Goal: Information Seeking & Learning: Learn about a topic

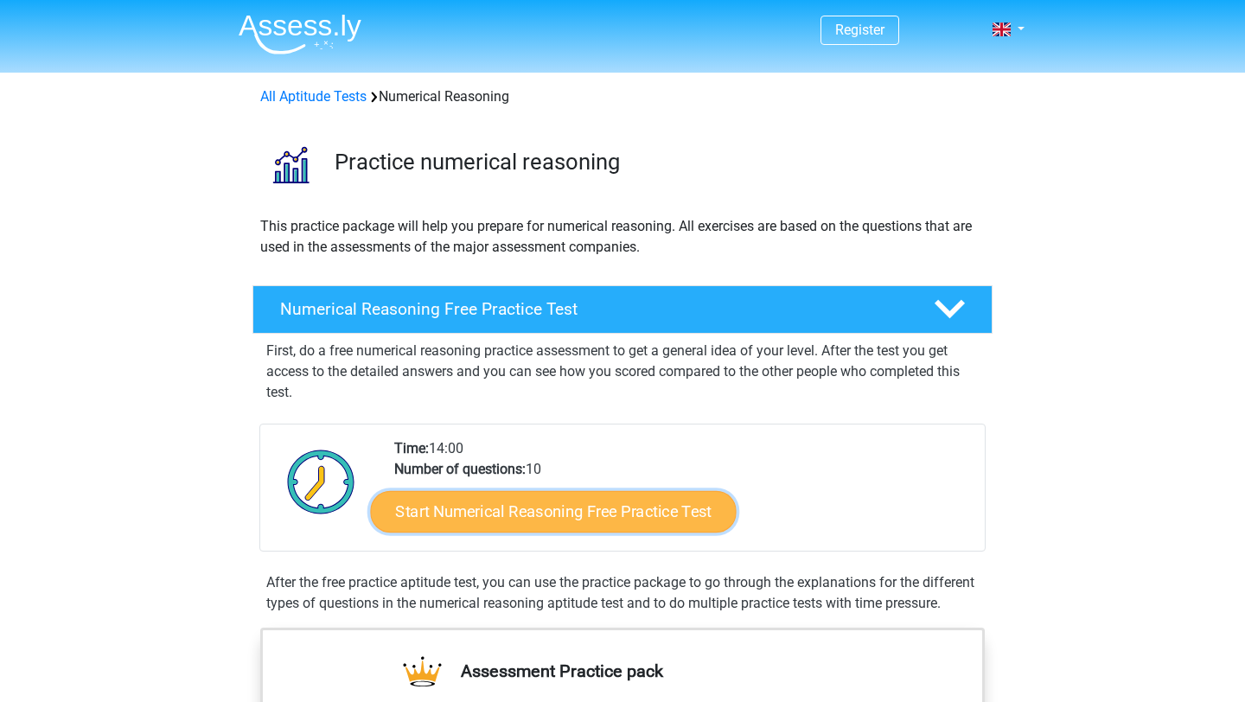
click at [617, 517] on link "Start Numerical Reasoning Free Practice Test" at bounding box center [554, 511] width 366 height 42
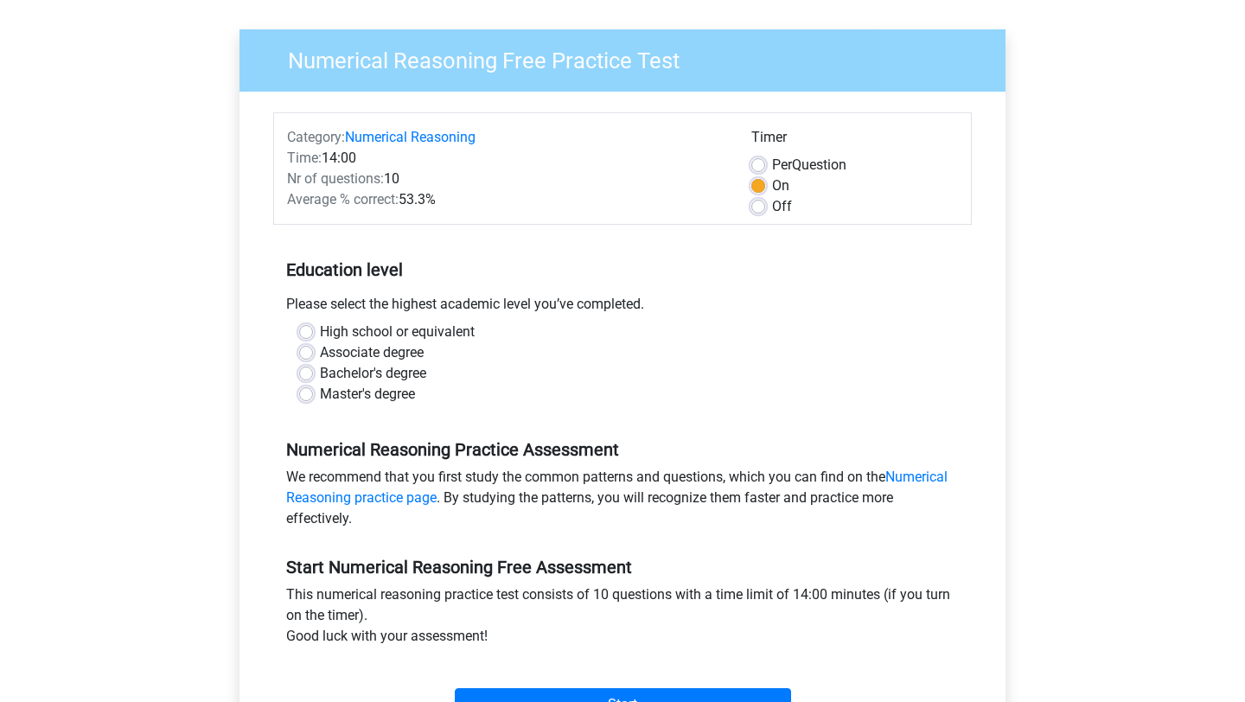
scroll to position [117, 0]
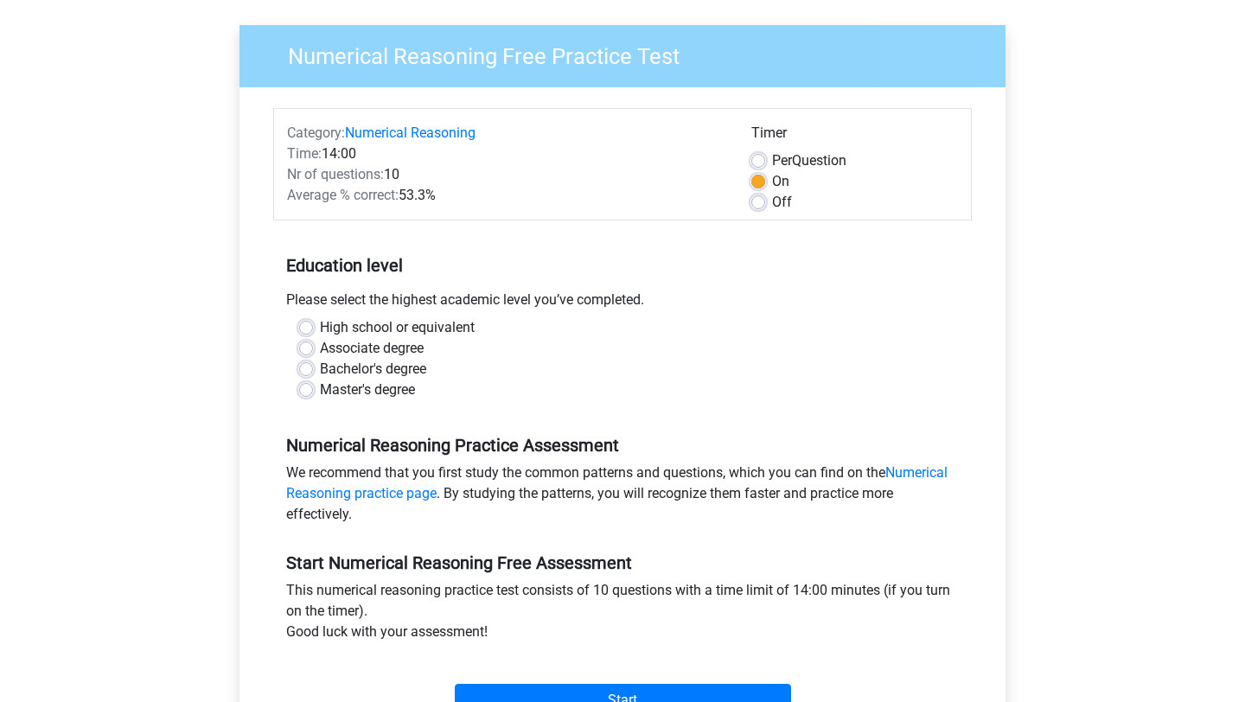
click at [320, 324] on label "High school or equivalent" at bounding box center [397, 327] width 155 height 21
click at [310, 324] on input "High school or equivalent" at bounding box center [306, 325] width 14 height 17
radio input "true"
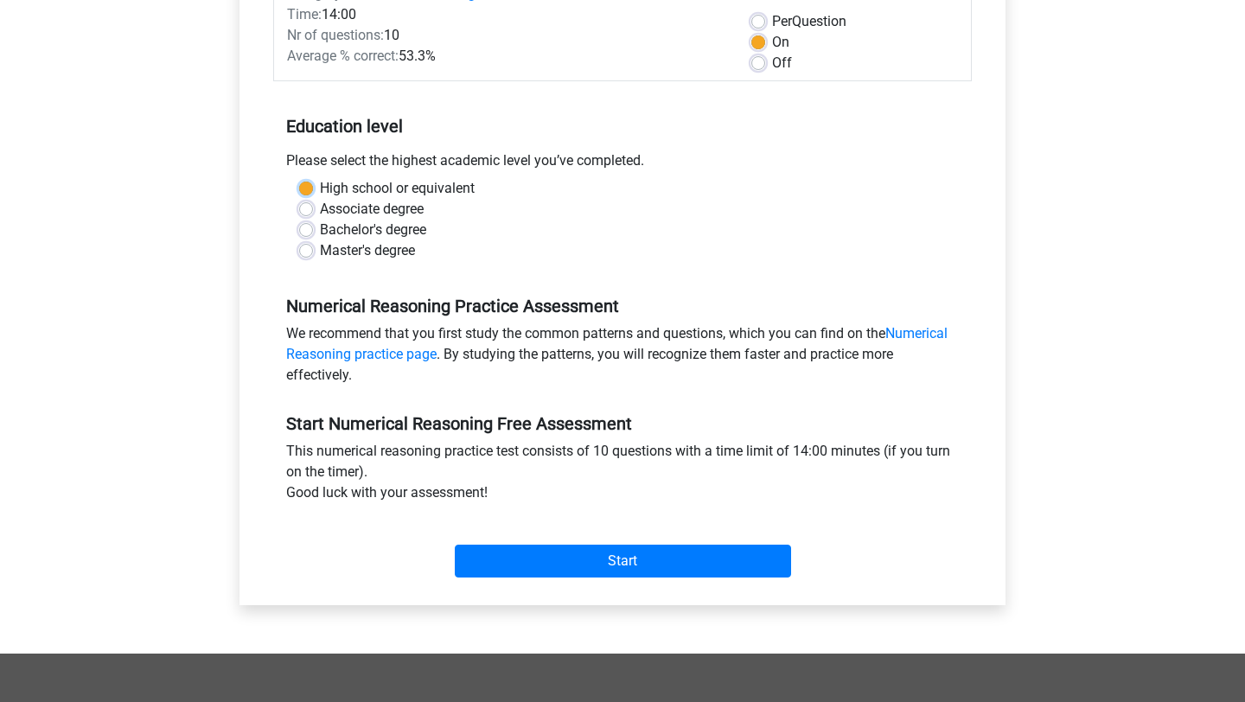
scroll to position [288, 0]
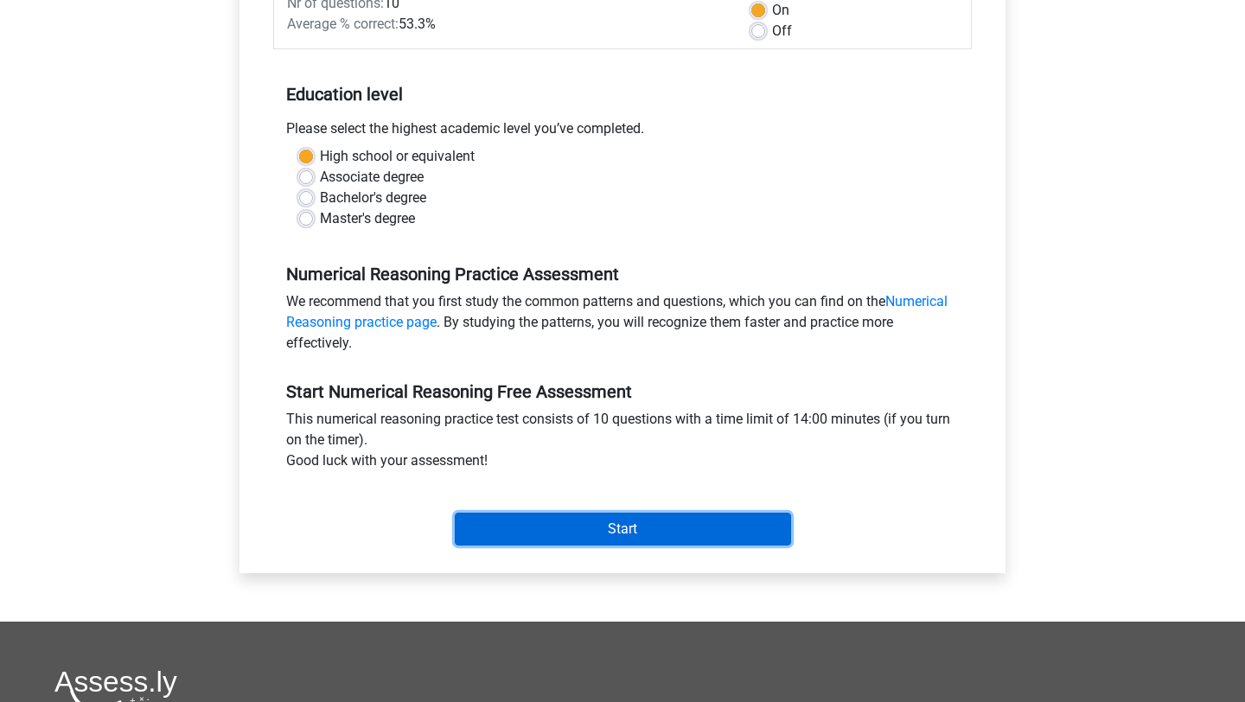
click at [618, 530] on input "Start" at bounding box center [623, 529] width 336 height 33
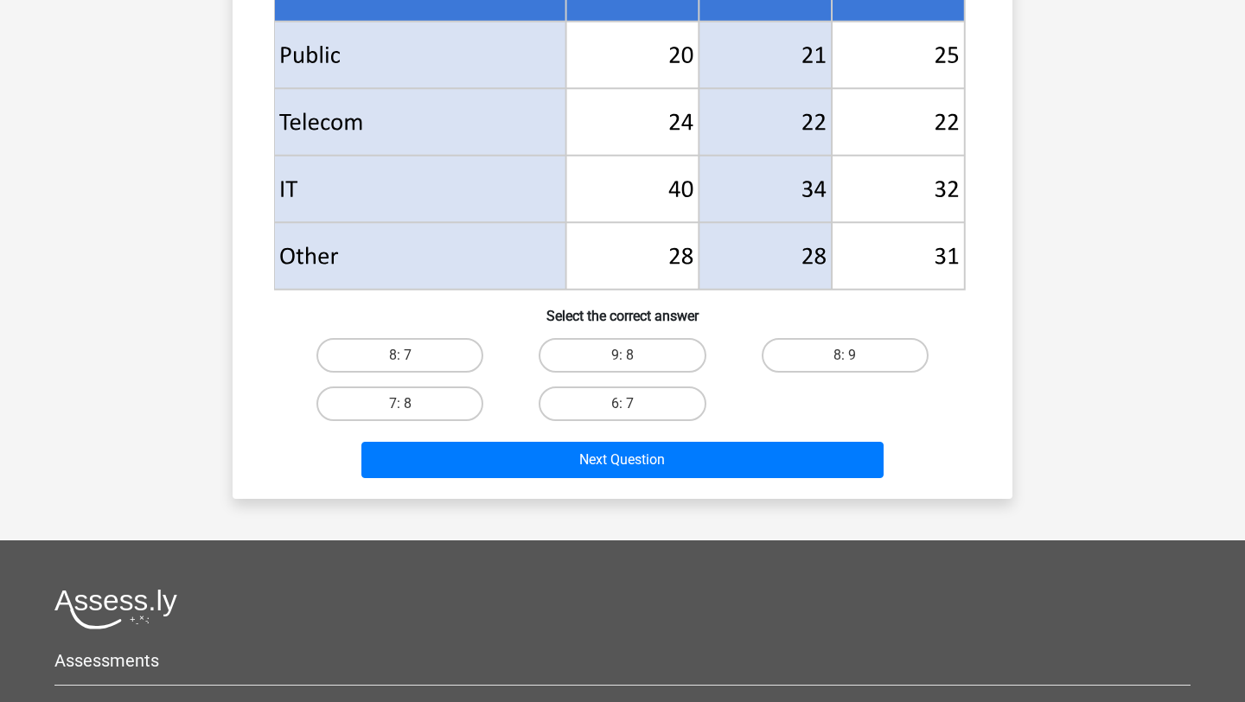
scroll to position [752, 0]
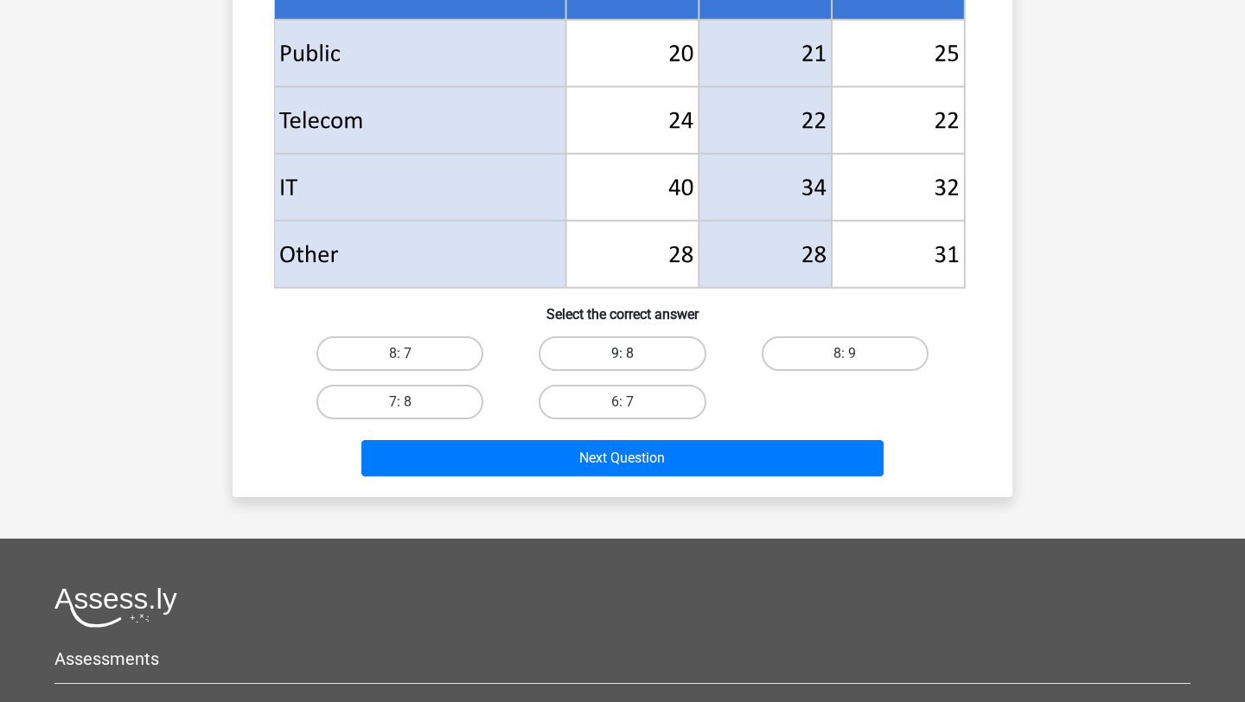
click at [667, 351] on label "9: 8" at bounding box center [622, 353] width 167 height 35
click at [634, 354] on input "9: 8" at bounding box center [628, 359] width 11 height 11
radio input "true"
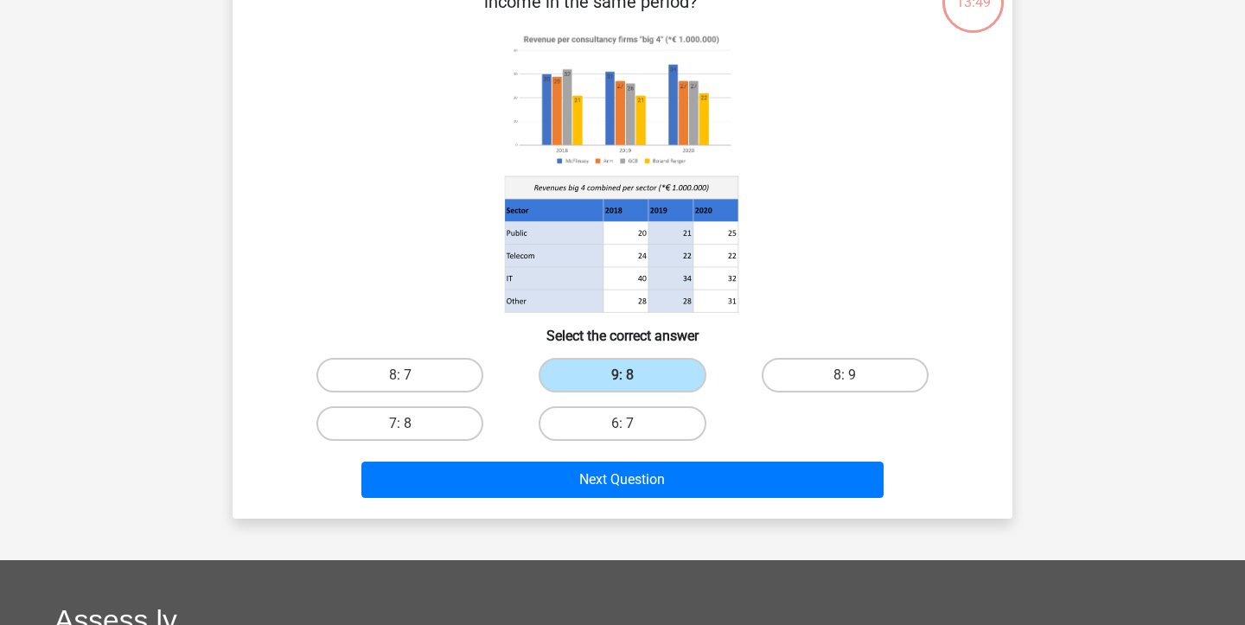
scroll to position [79, 0]
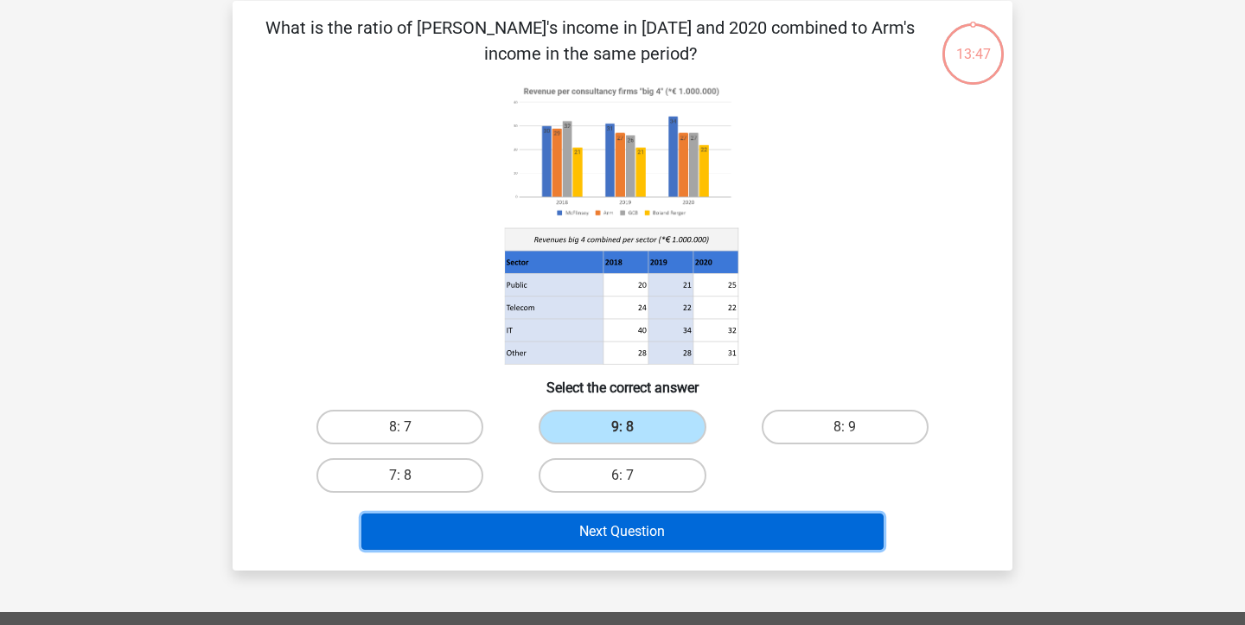
click at [615, 534] on button "Next Question" at bounding box center [623, 532] width 523 height 36
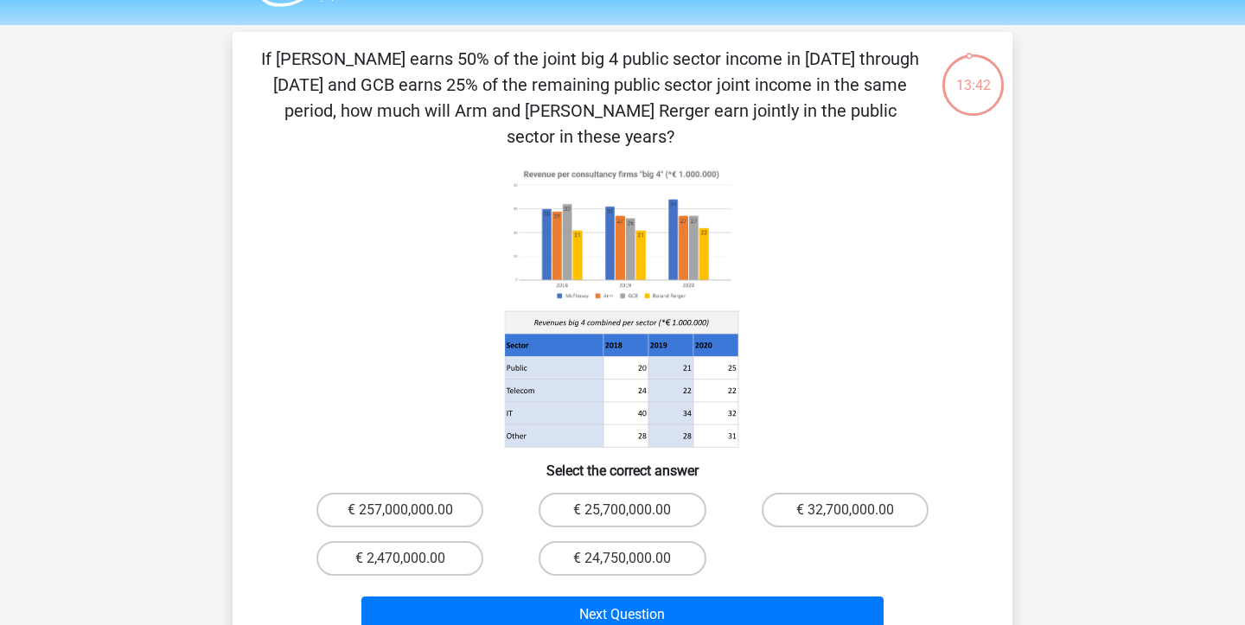
scroll to position [50, 0]
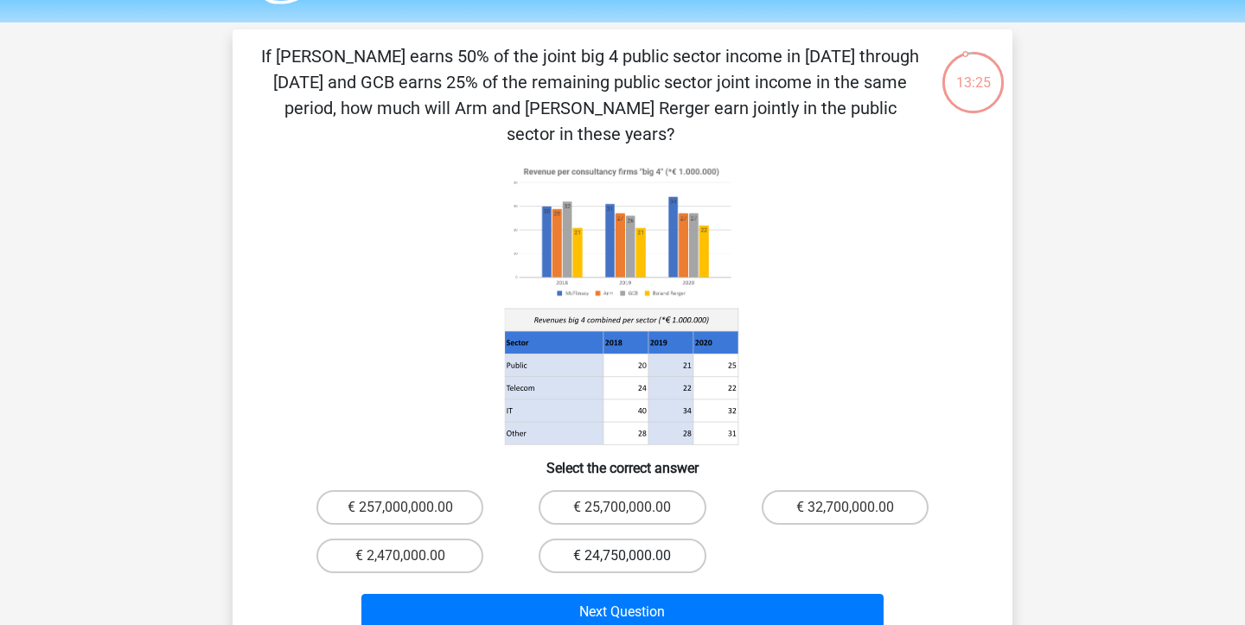
click at [598, 539] on label "€ 24,750,000.00" at bounding box center [622, 556] width 167 height 35
click at [623, 556] on input "€ 24,750,000.00" at bounding box center [628, 561] width 11 height 11
radio input "true"
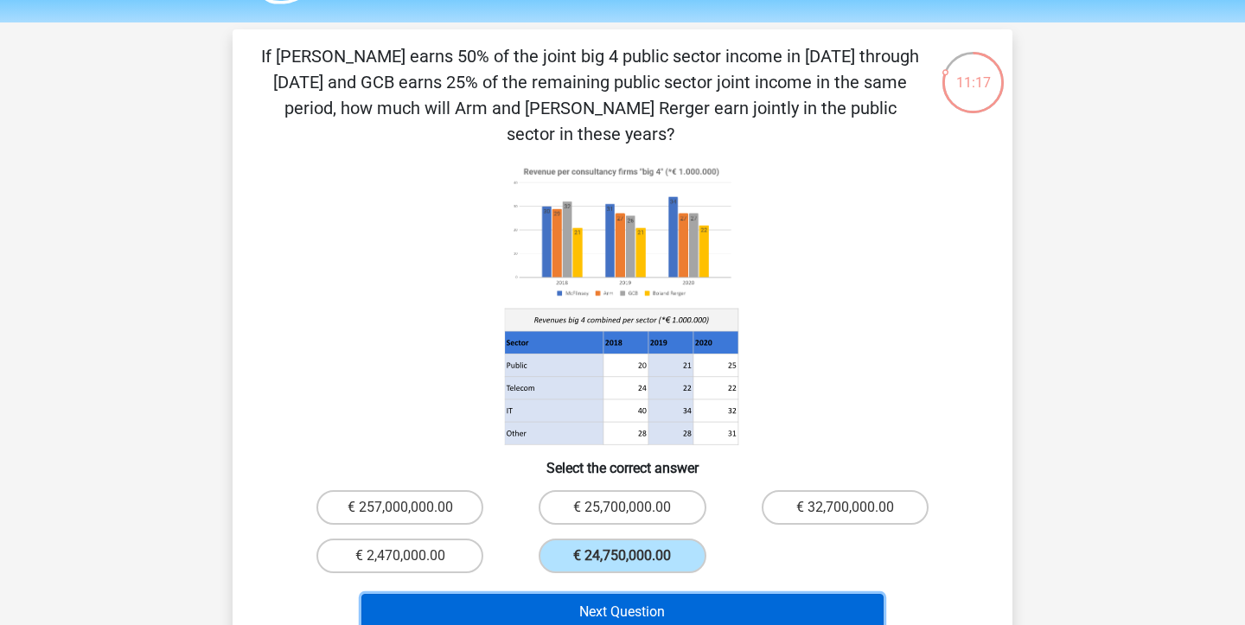
click at [683, 594] on button "Next Question" at bounding box center [623, 612] width 523 height 36
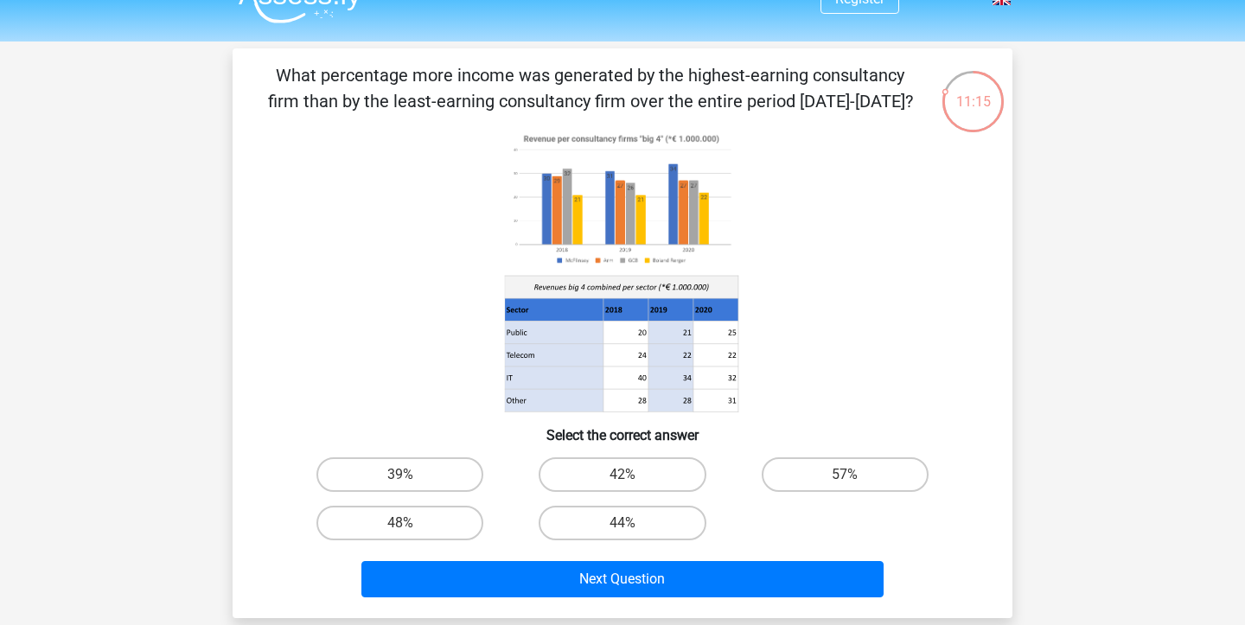
scroll to position [27, 0]
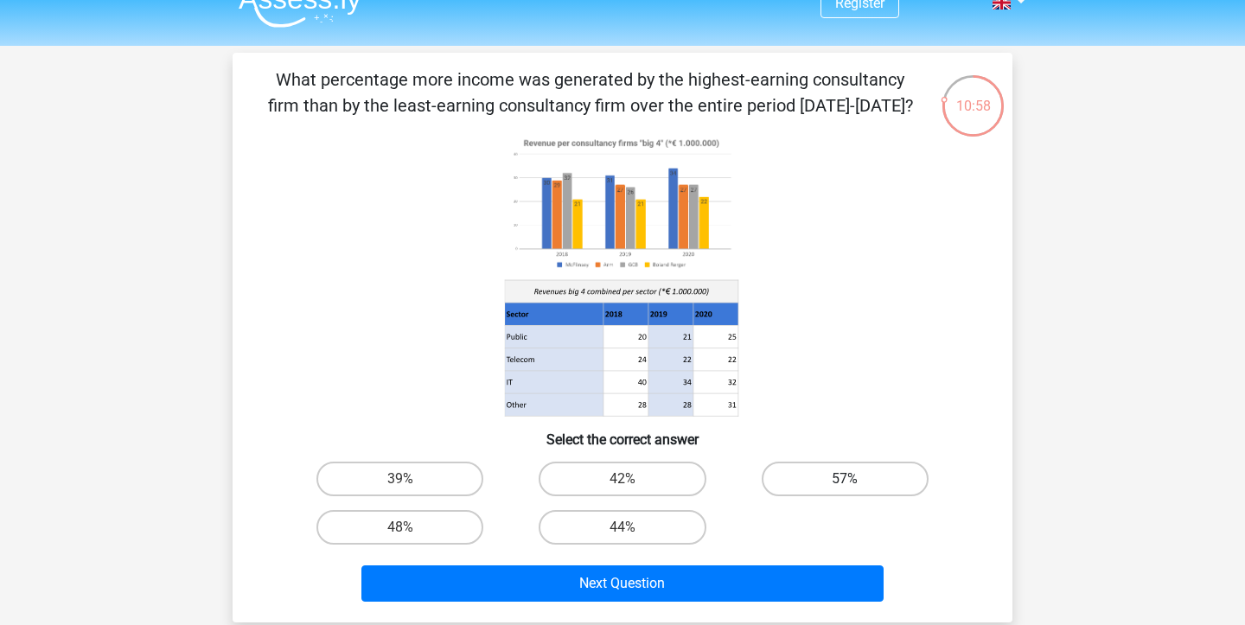
click at [856, 490] on label "57%" at bounding box center [845, 479] width 167 height 35
click at [856, 490] on input "57%" at bounding box center [850, 484] width 11 height 11
radio input "true"
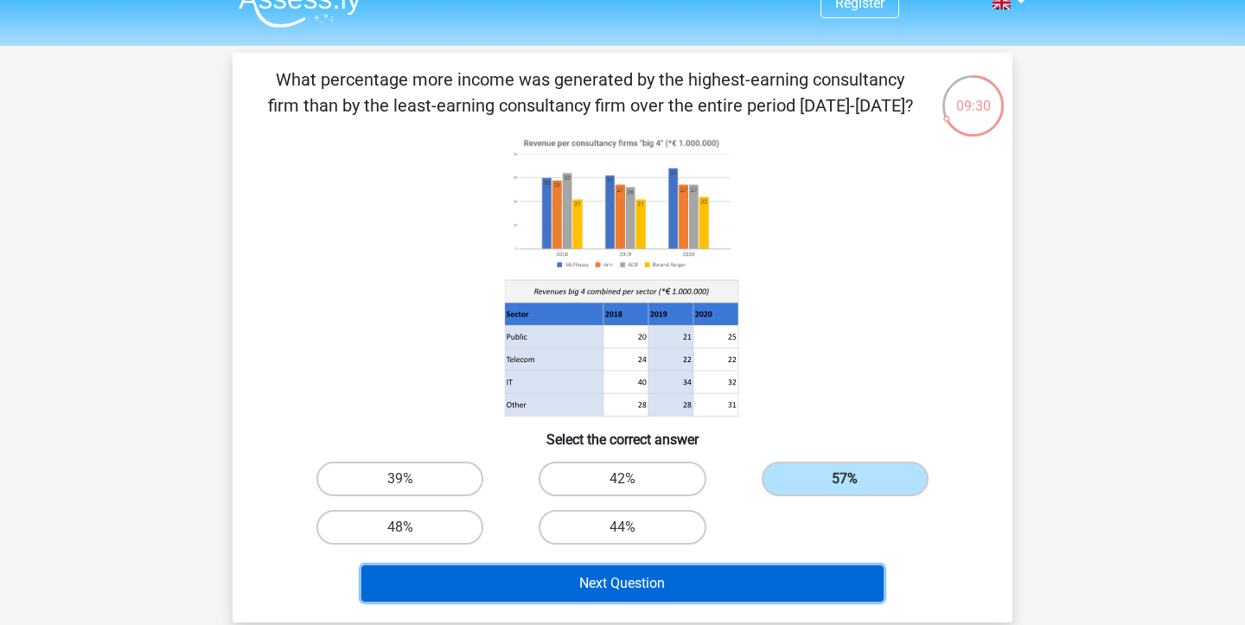
click at [672, 576] on button "Next Question" at bounding box center [623, 584] width 523 height 36
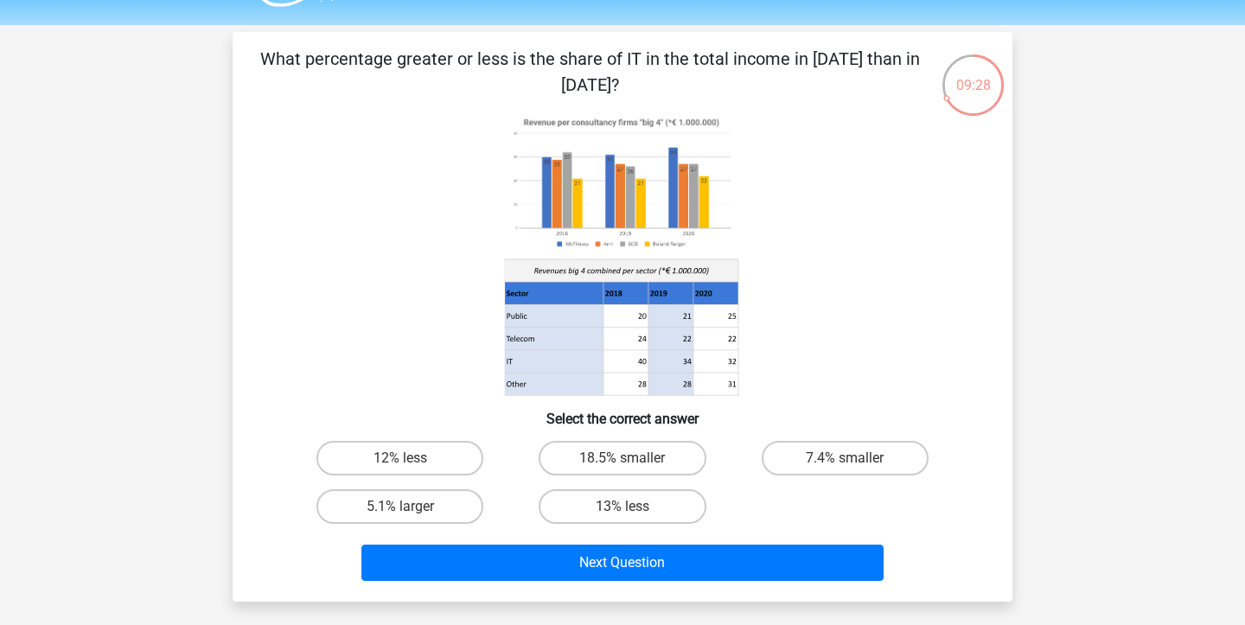
scroll to position [47, 0]
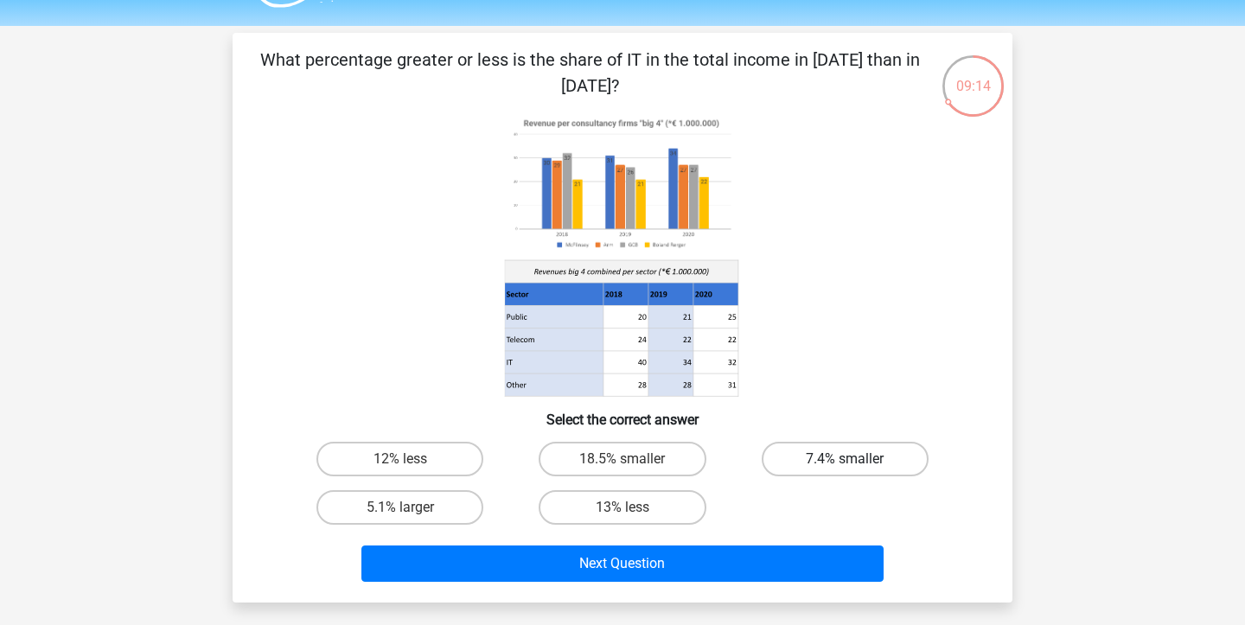
click at [839, 458] on label "7.4% smaller" at bounding box center [845, 459] width 167 height 35
click at [845, 459] on input "7.4% smaller" at bounding box center [850, 464] width 11 height 11
radio input "true"
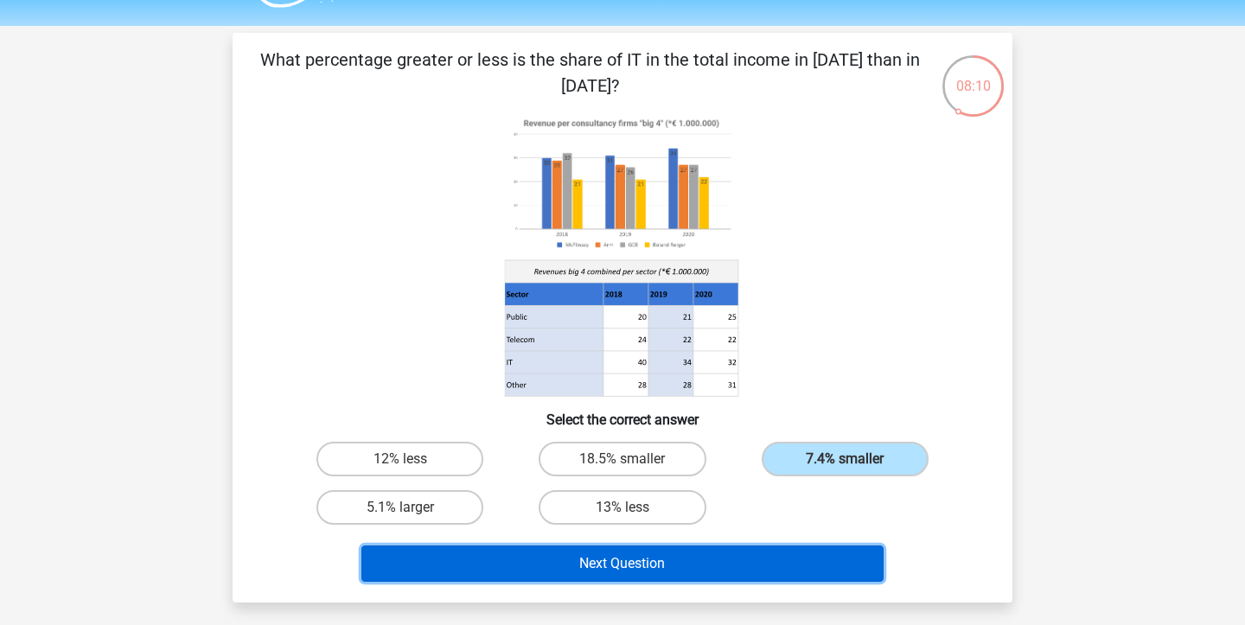
click at [751, 558] on button "Next Question" at bounding box center [623, 564] width 523 height 36
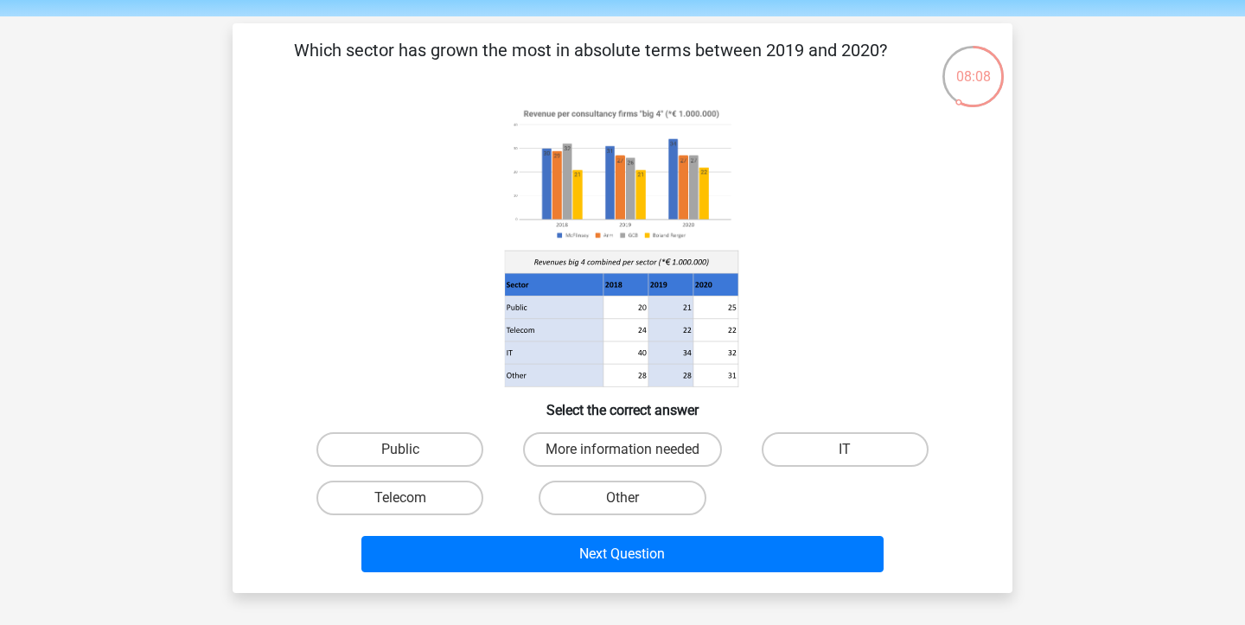
scroll to position [46, 0]
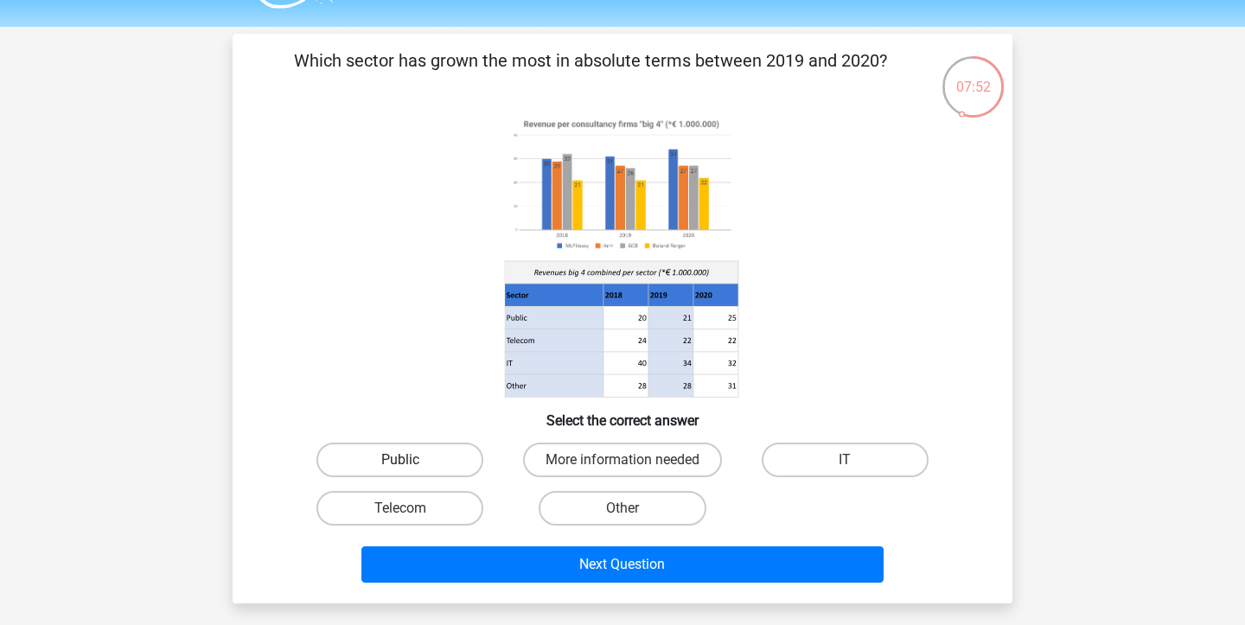
click at [425, 455] on label "Public" at bounding box center [400, 460] width 167 height 35
click at [412, 460] on input "Public" at bounding box center [405, 465] width 11 height 11
radio input "true"
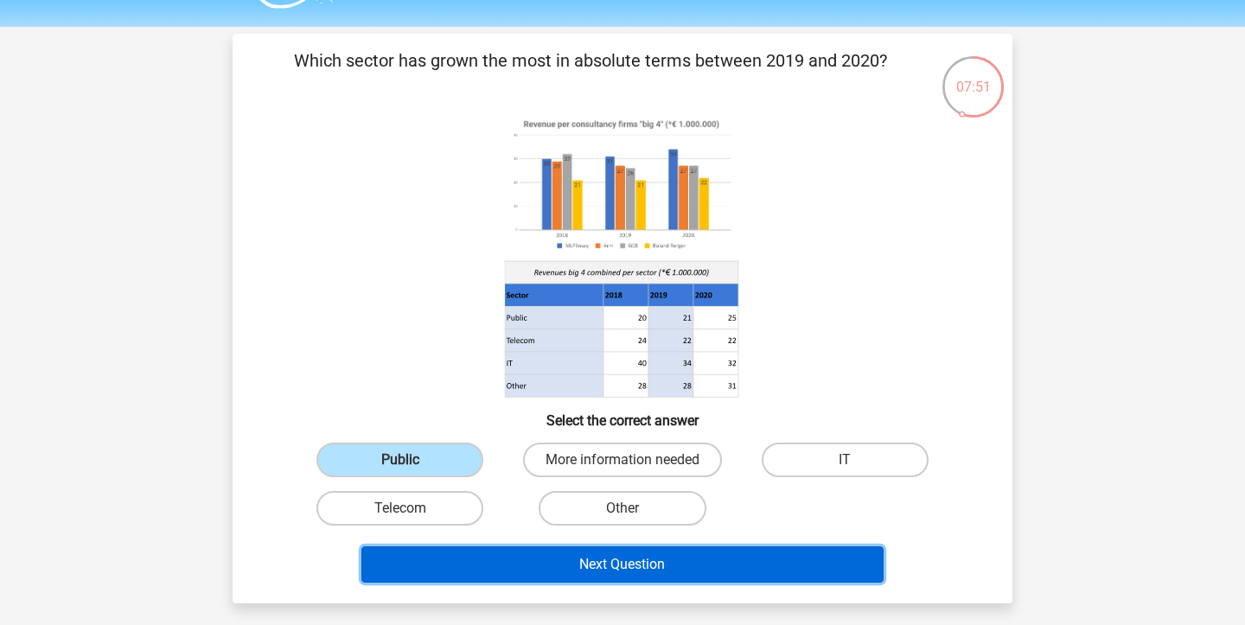
click at [647, 554] on button "Next Question" at bounding box center [623, 565] width 523 height 36
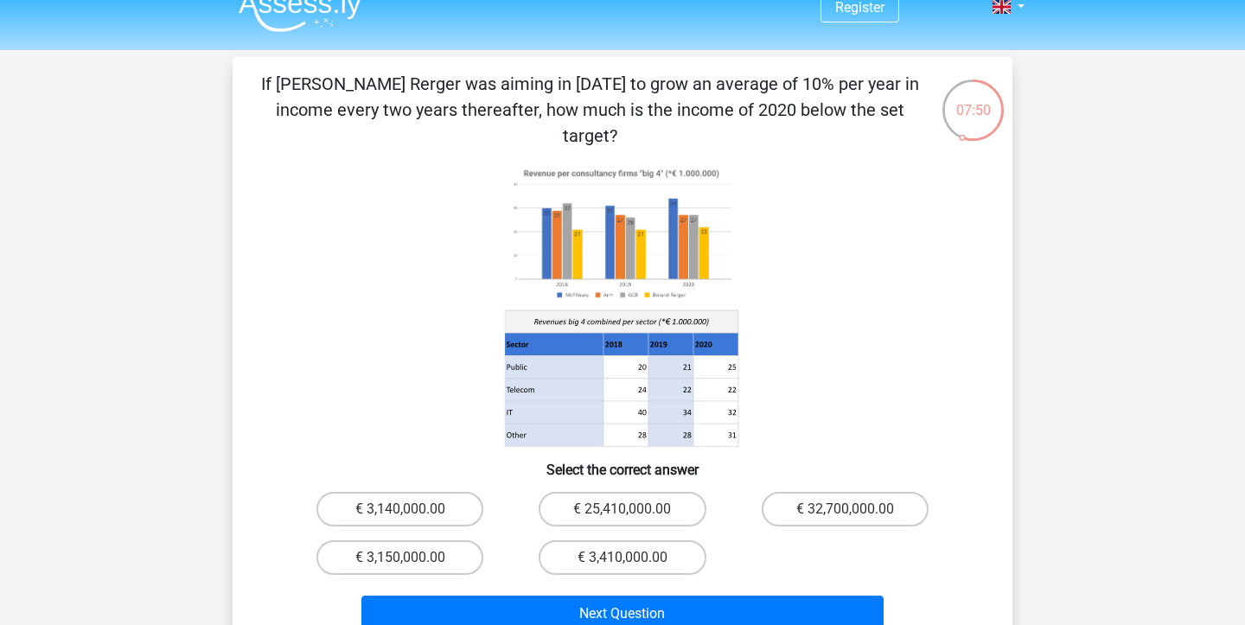
scroll to position [23, 0]
click at [597, 491] on label "€ 25,410,000.00" at bounding box center [622, 508] width 167 height 35
click at [623, 509] on input "€ 25,410,000.00" at bounding box center [628, 514] width 11 height 11
radio input "true"
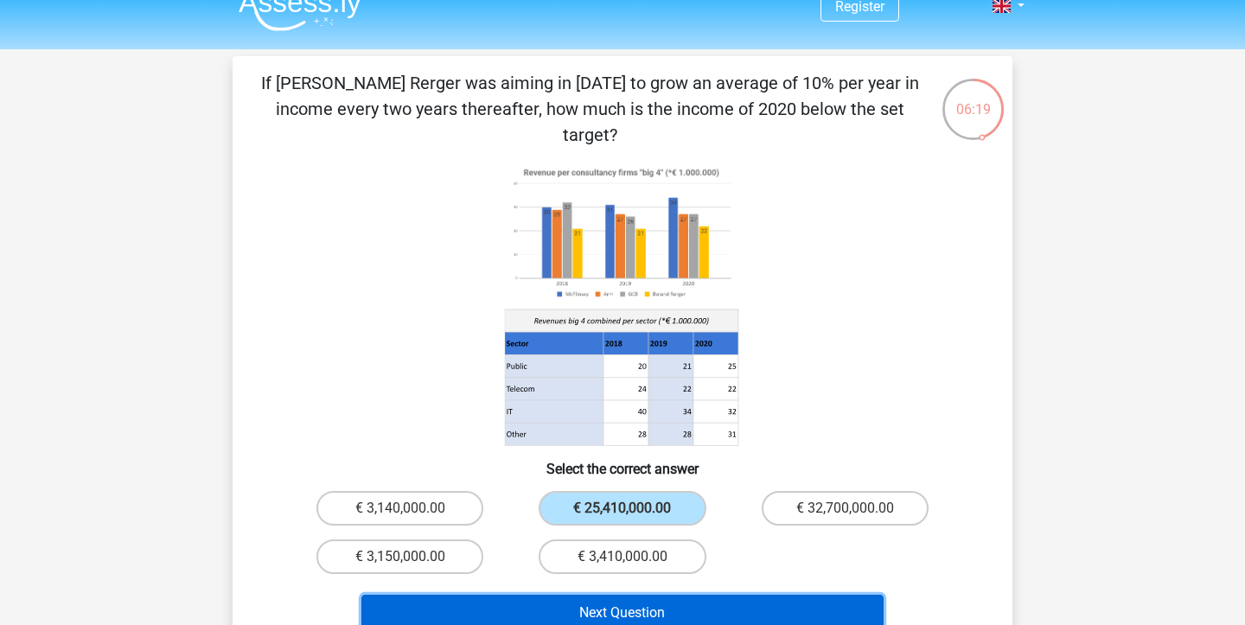
click at [634, 595] on button "Next Question" at bounding box center [623, 613] width 523 height 36
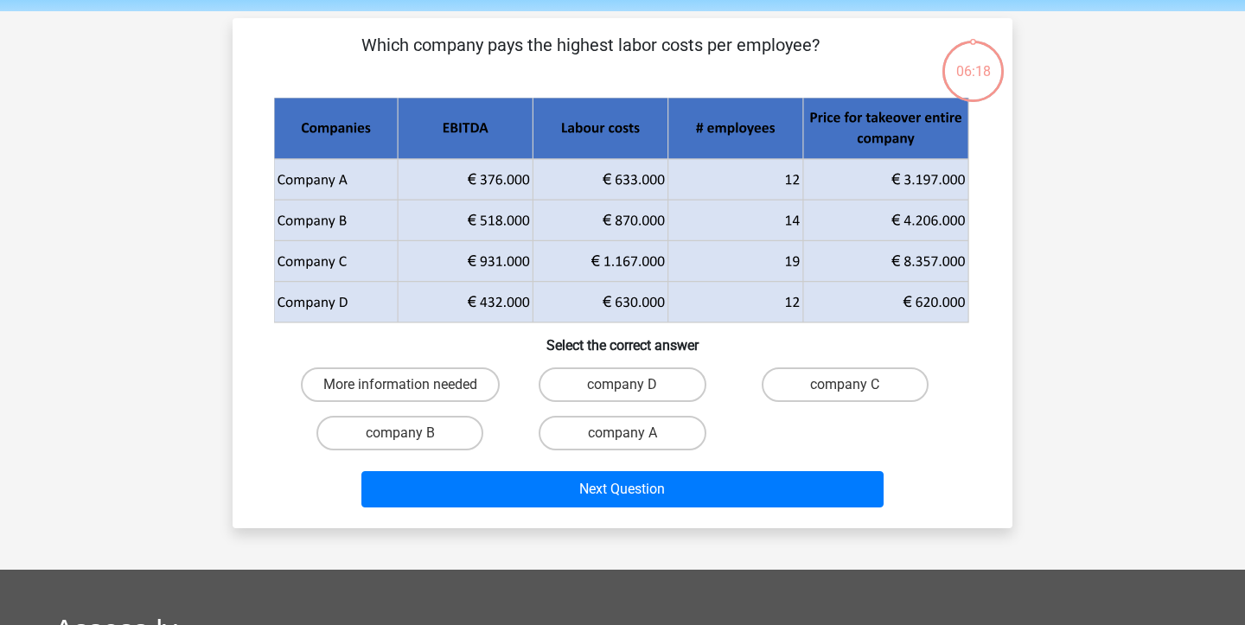
scroll to position [80, 0]
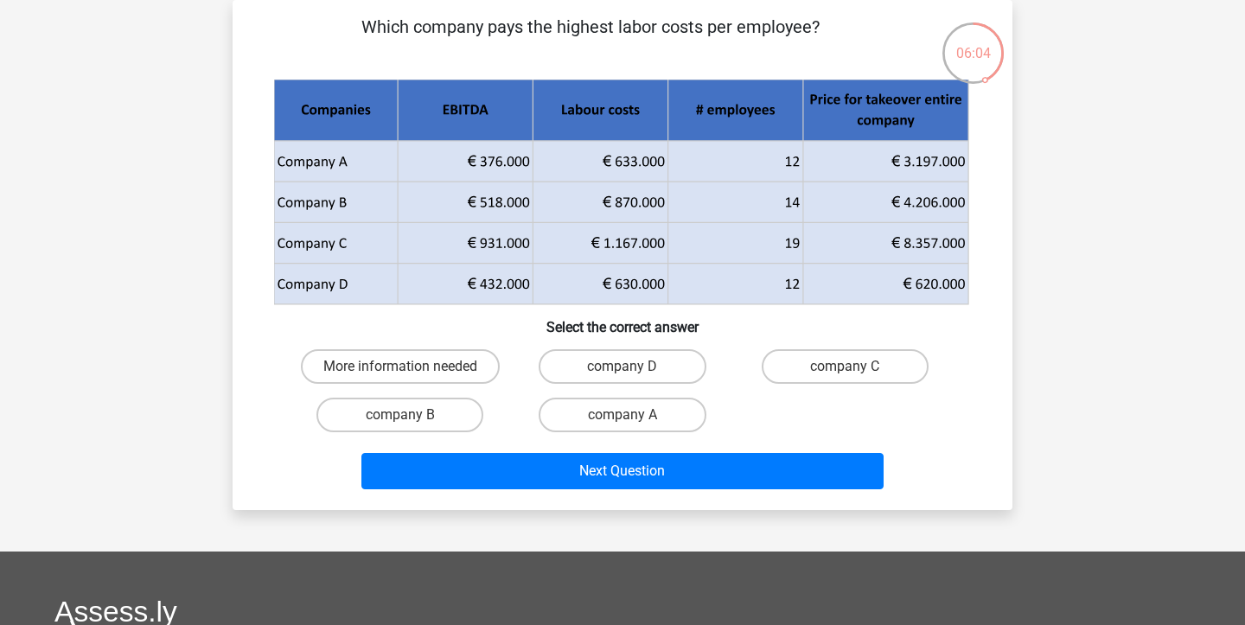
click at [400, 416] on input "company B" at bounding box center [405, 420] width 11 height 11
radio input "true"
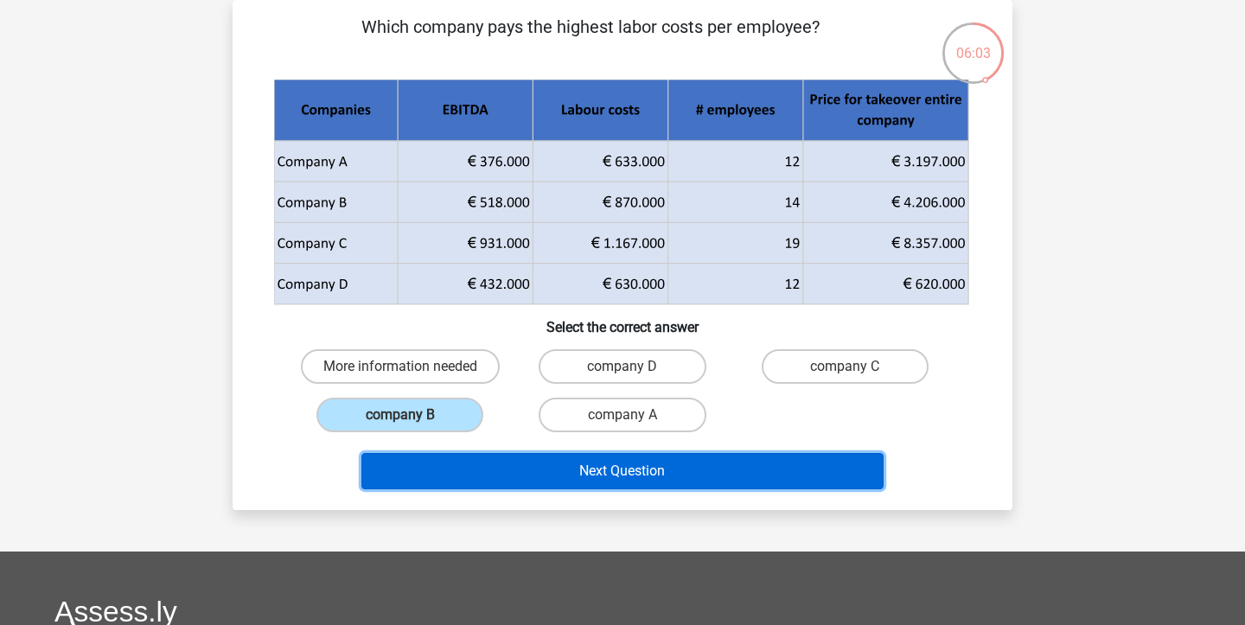
click at [643, 471] on button "Next Question" at bounding box center [623, 471] width 523 height 36
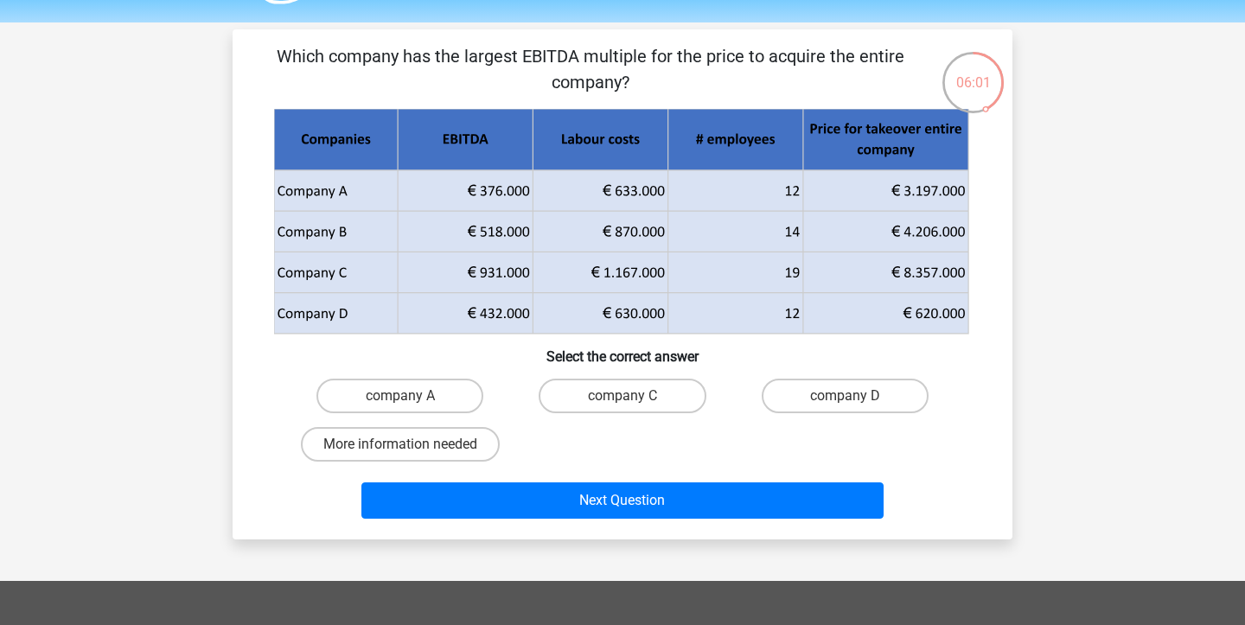
scroll to position [51, 0]
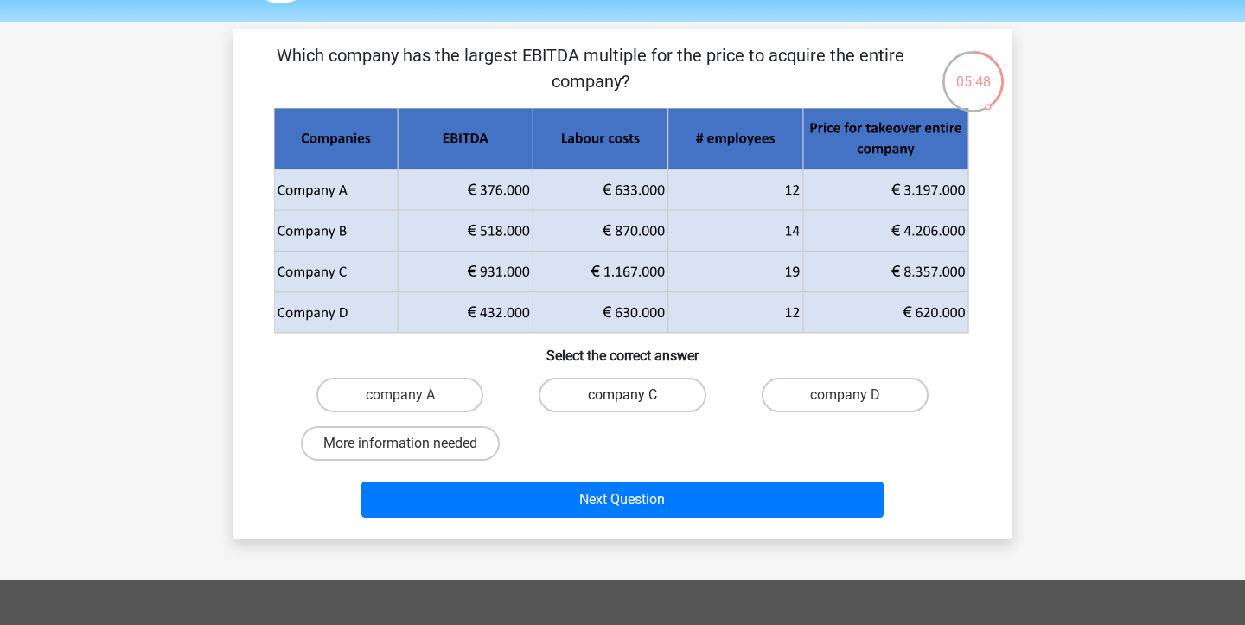
click at [628, 382] on label "company C" at bounding box center [622, 395] width 167 height 35
click at [628, 395] on input "company C" at bounding box center [628, 400] width 11 height 11
radio input "true"
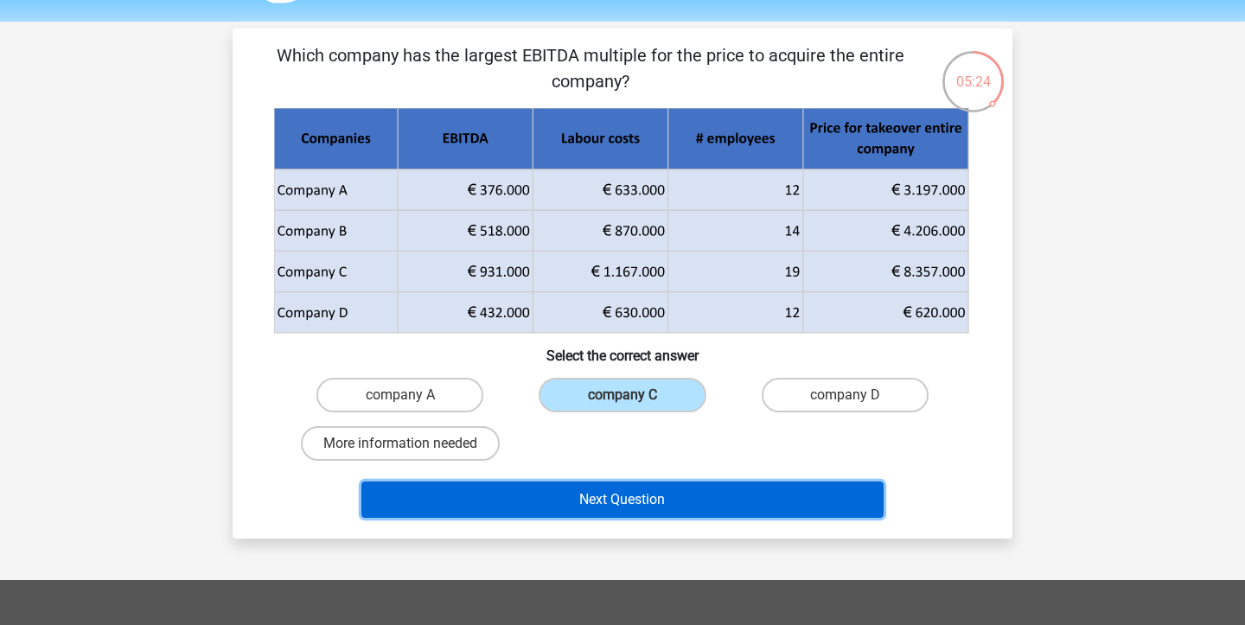
click at [655, 499] on button "Next Question" at bounding box center [623, 500] width 523 height 36
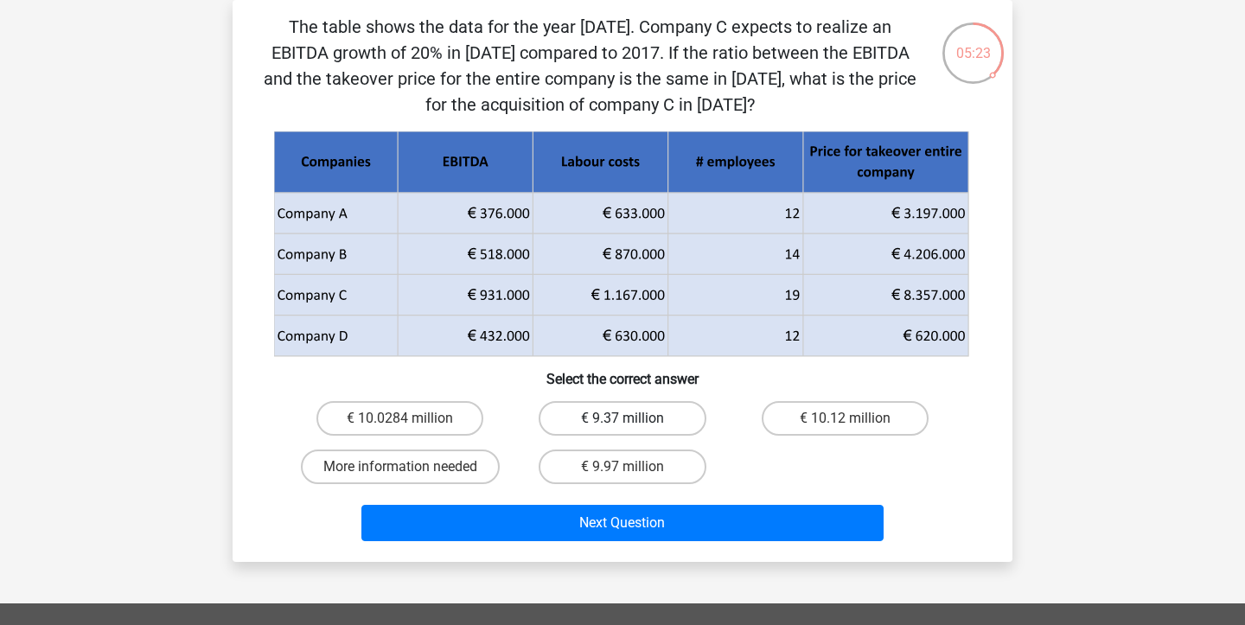
scroll to position [50, 0]
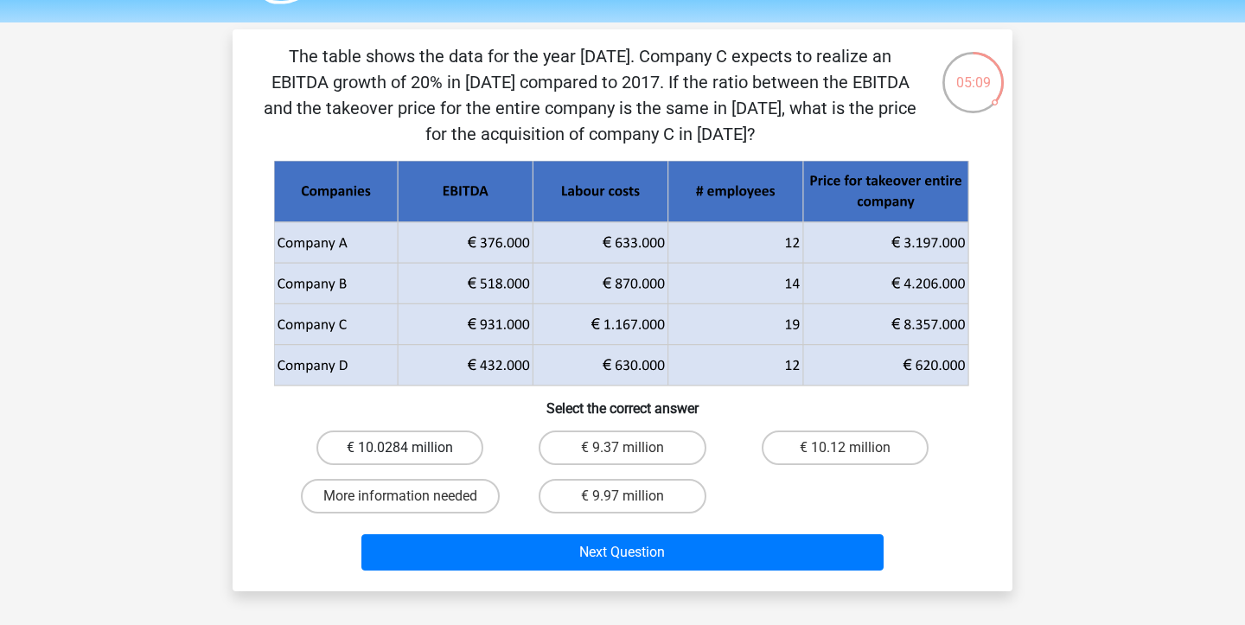
click at [450, 457] on label "€ 10.0284 million" at bounding box center [400, 448] width 167 height 35
click at [412, 457] on input "€ 10.0284 million" at bounding box center [405, 453] width 11 height 11
radio input "true"
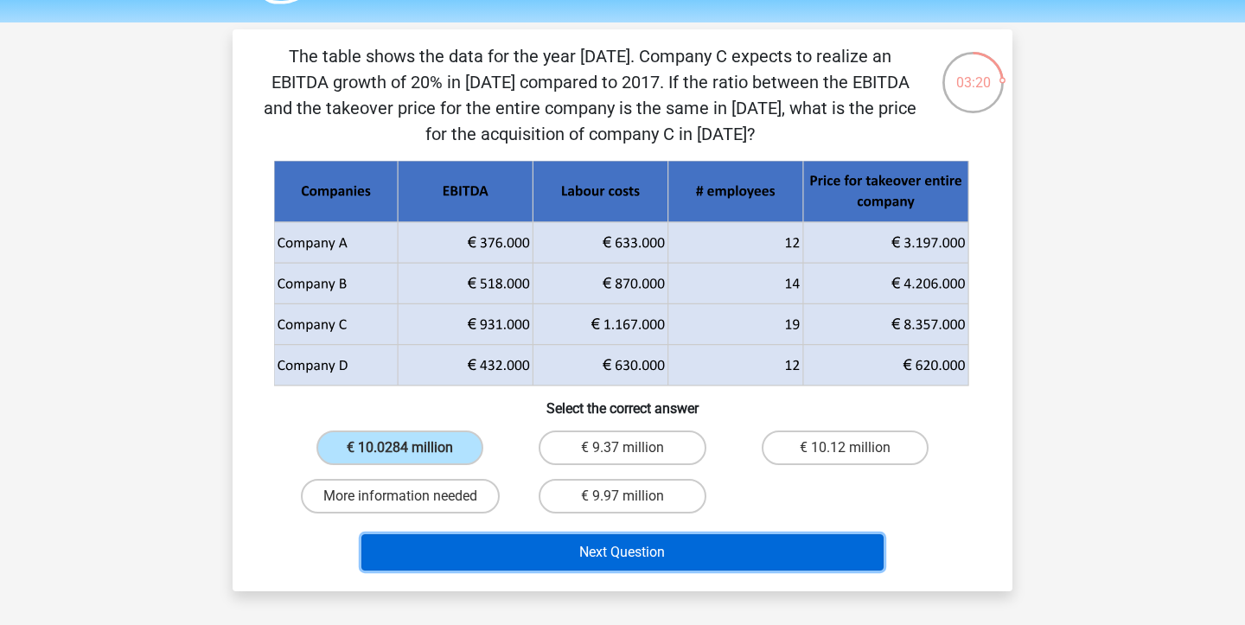
click at [571, 547] on button "Next Question" at bounding box center [623, 552] width 523 height 36
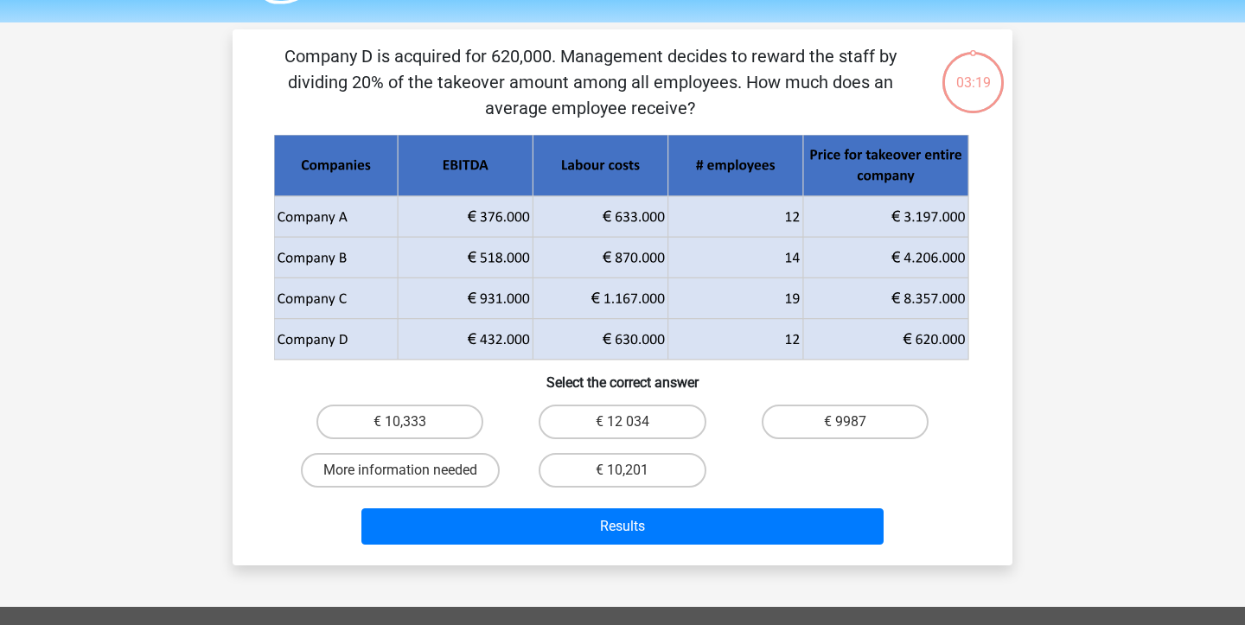
scroll to position [80, 0]
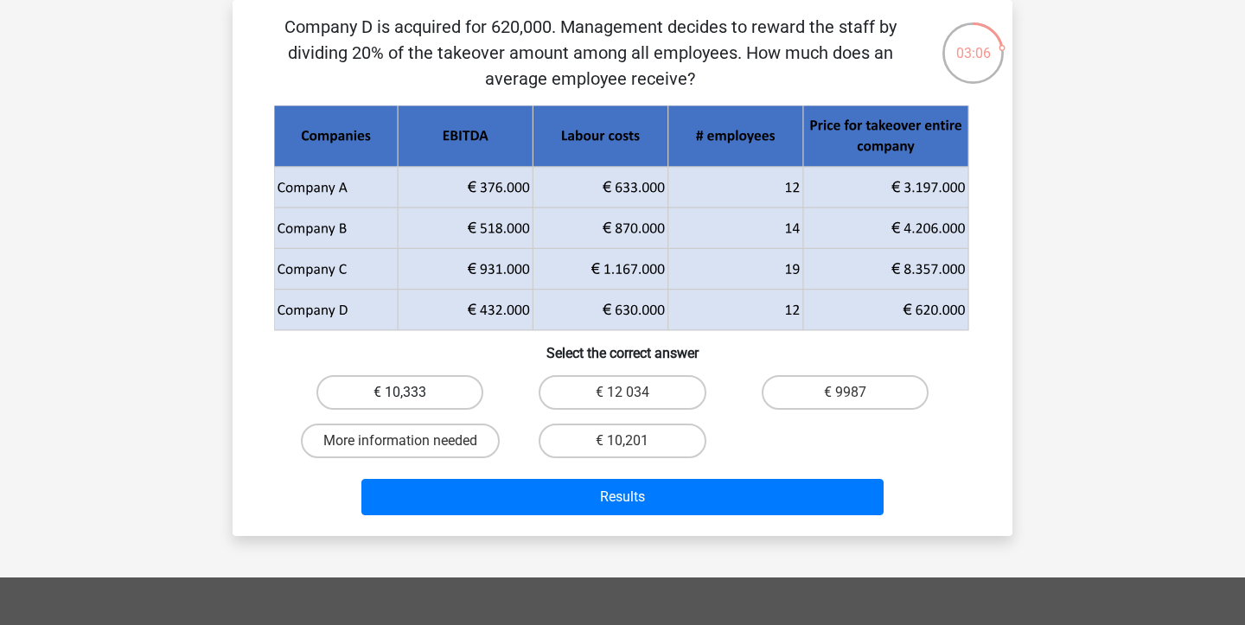
click at [393, 395] on label "€ 10,333" at bounding box center [400, 392] width 167 height 35
click at [400, 395] on input "€ 10,333" at bounding box center [405, 398] width 11 height 11
radio input "true"
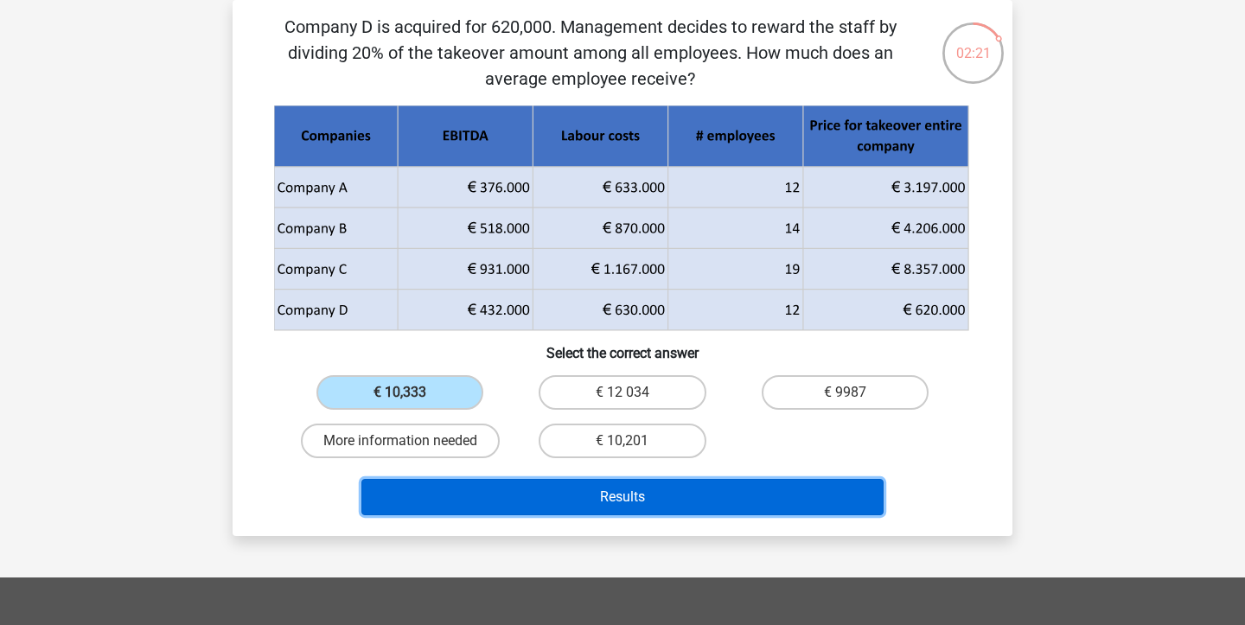
click at [602, 502] on button "Results" at bounding box center [623, 497] width 523 height 36
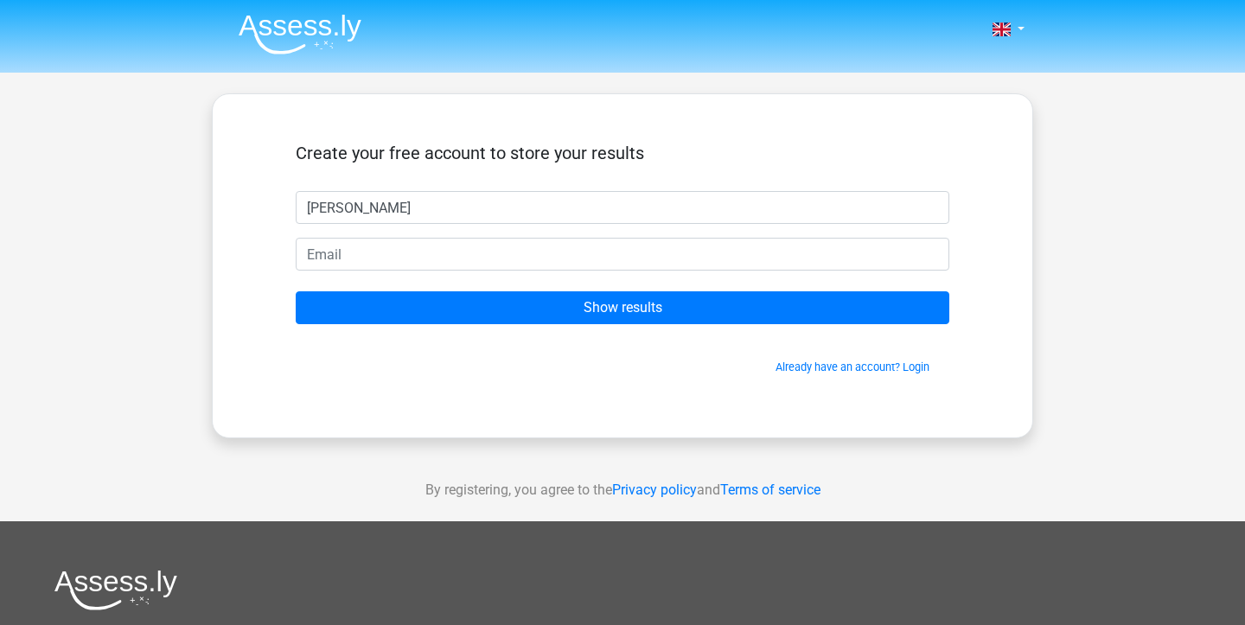
type input "lina"
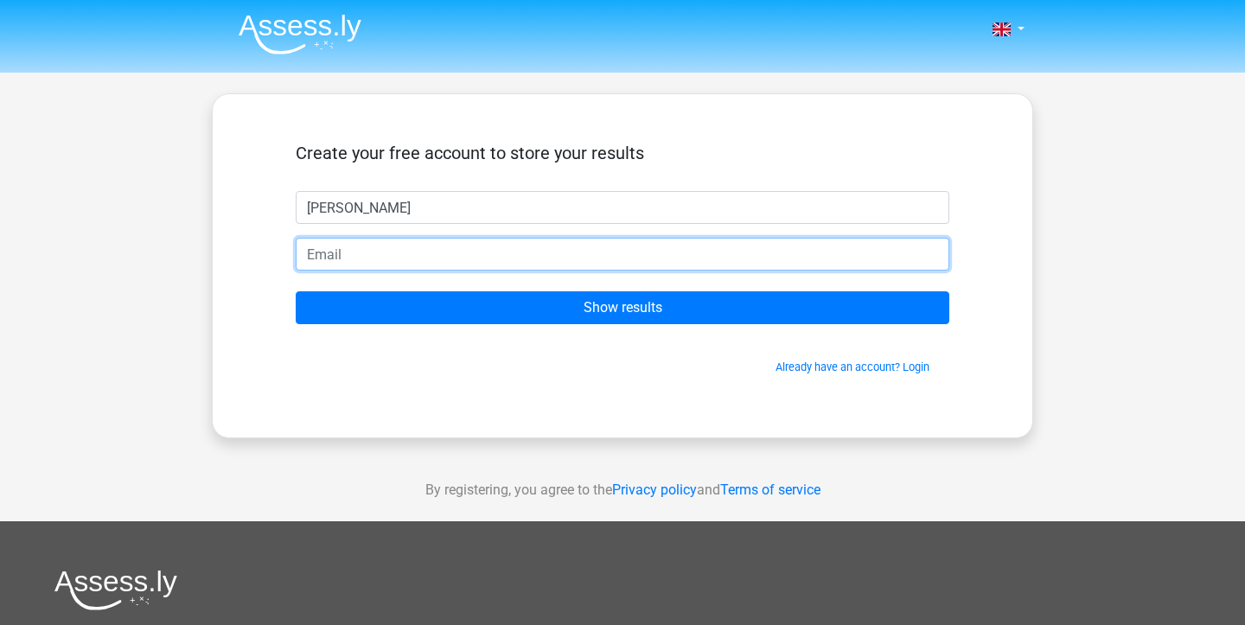
click at [374, 259] on input "email" at bounding box center [623, 254] width 654 height 33
paste input "[EMAIL_ADDRESS][DOMAIN_NAME]"
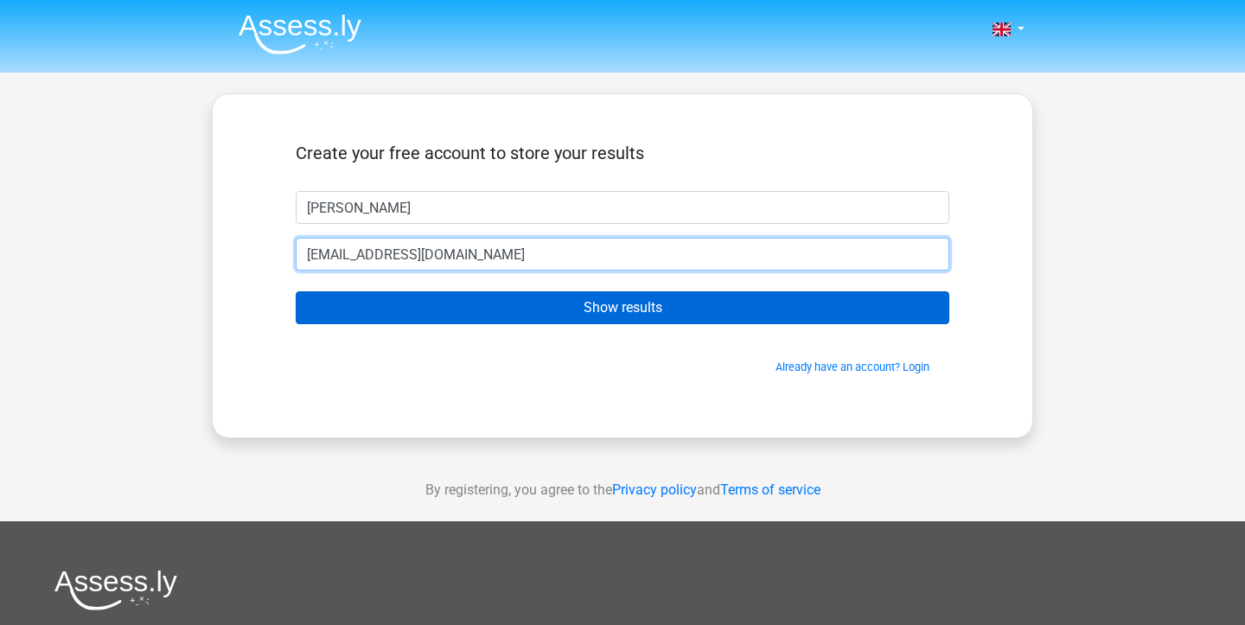
type input "[EMAIL_ADDRESS][DOMAIN_NAME]"
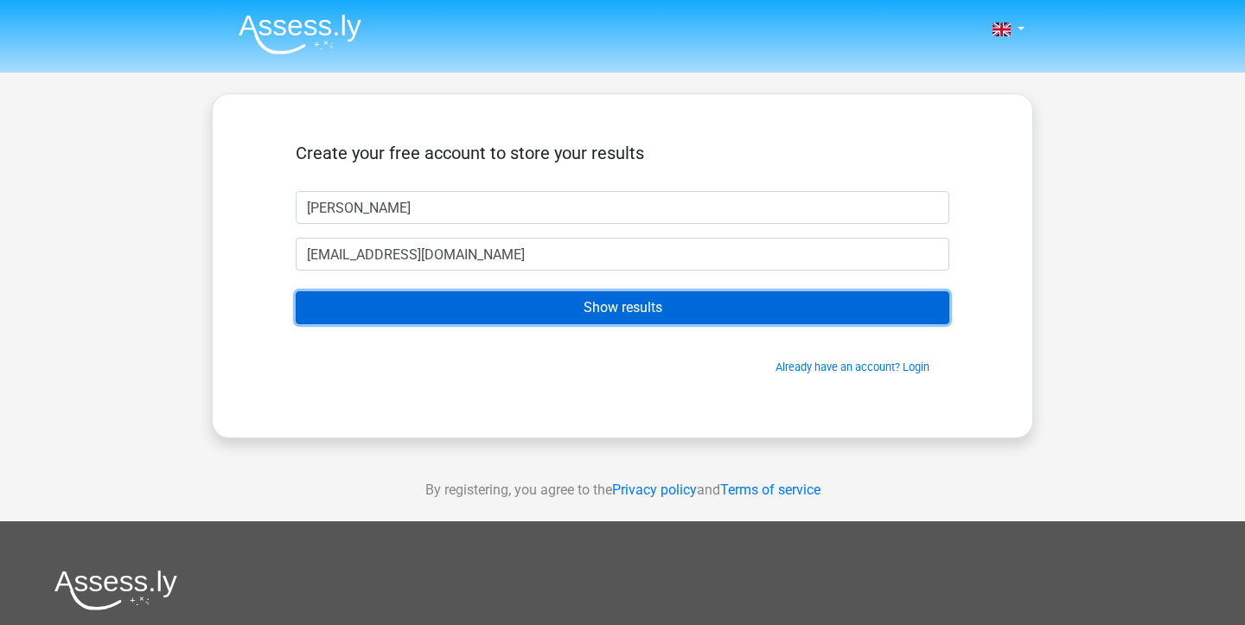
click at [512, 310] on input "Show results" at bounding box center [623, 307] width 654 height 33
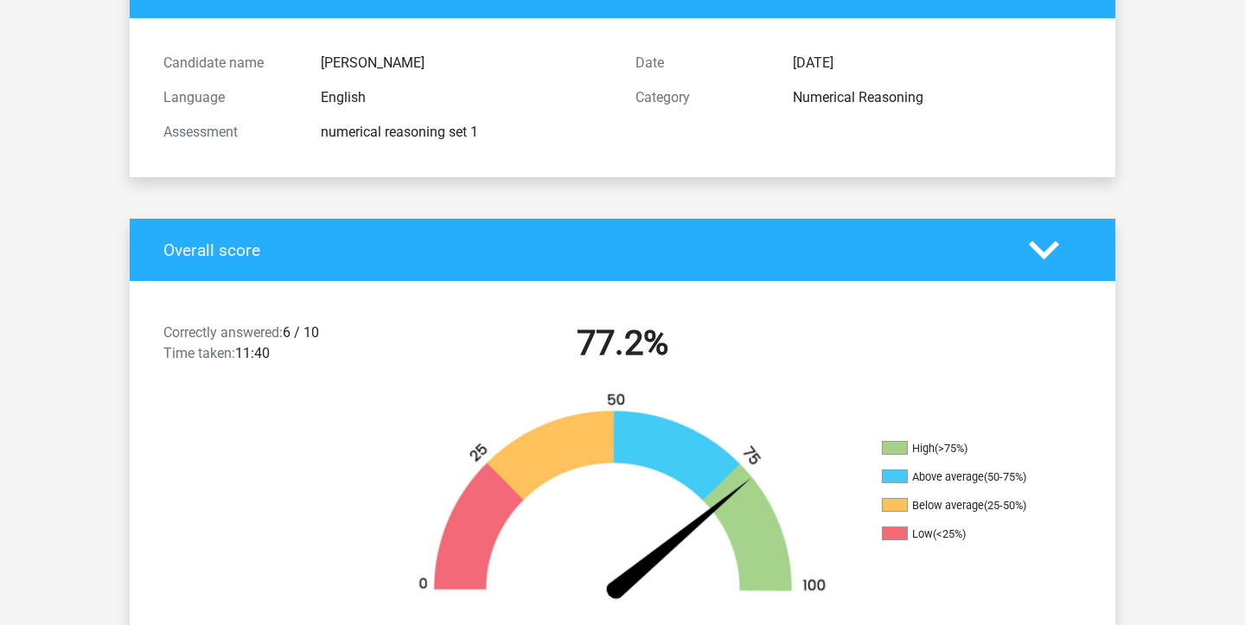
scroll to position [151, 0]
